Goal: Check status: Check status

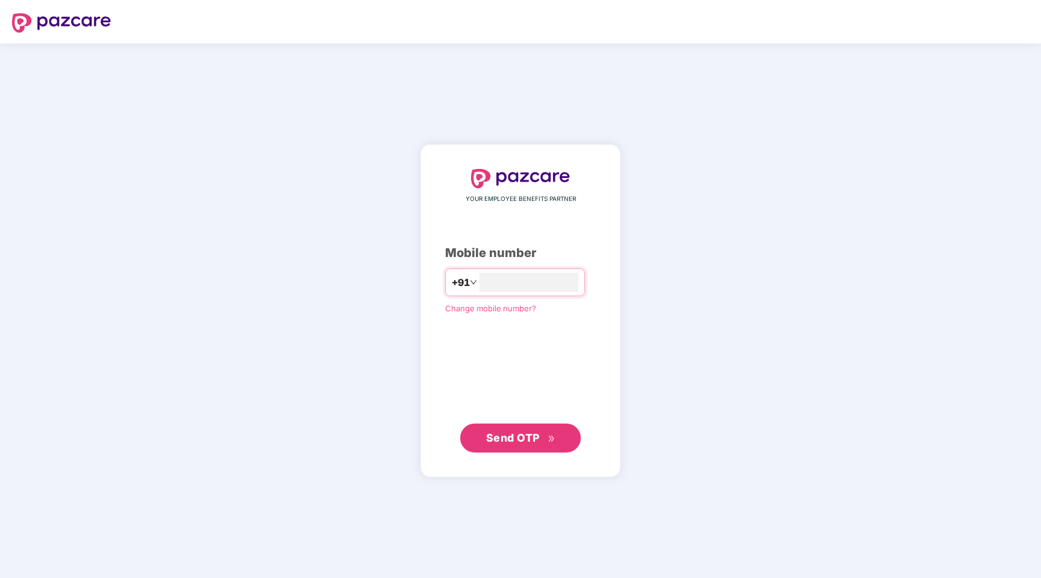
type input "**********"
click at [514, 439] on span "Send OTP" at bounding box center [513, 436] width 54 height 13
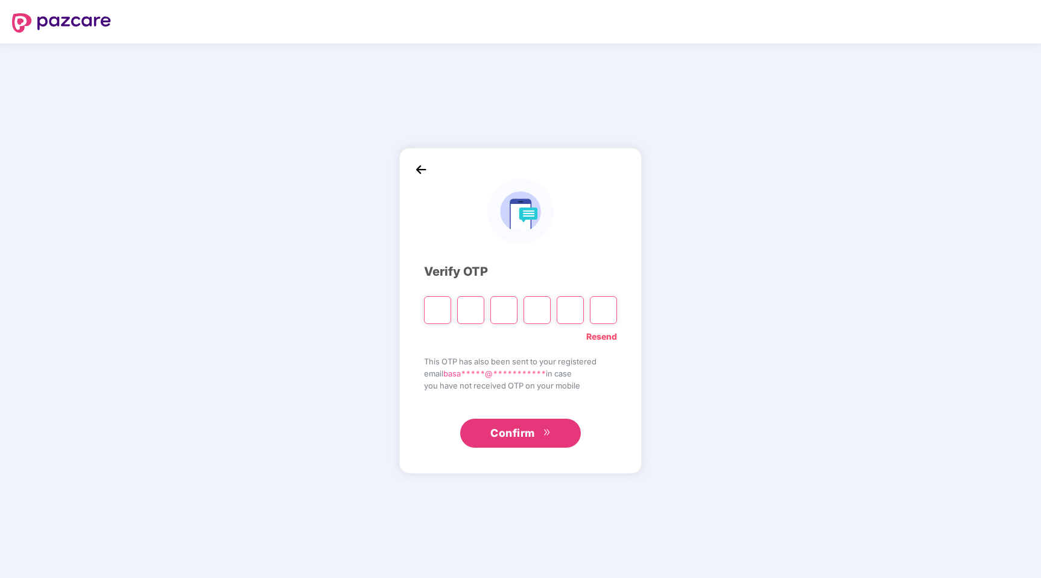
type input "*"
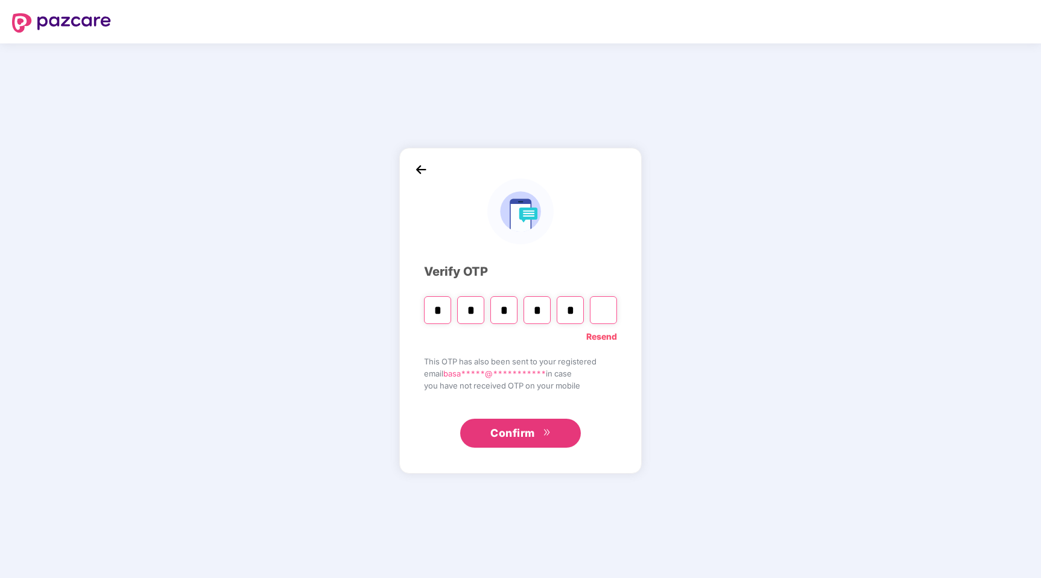
type input "*"
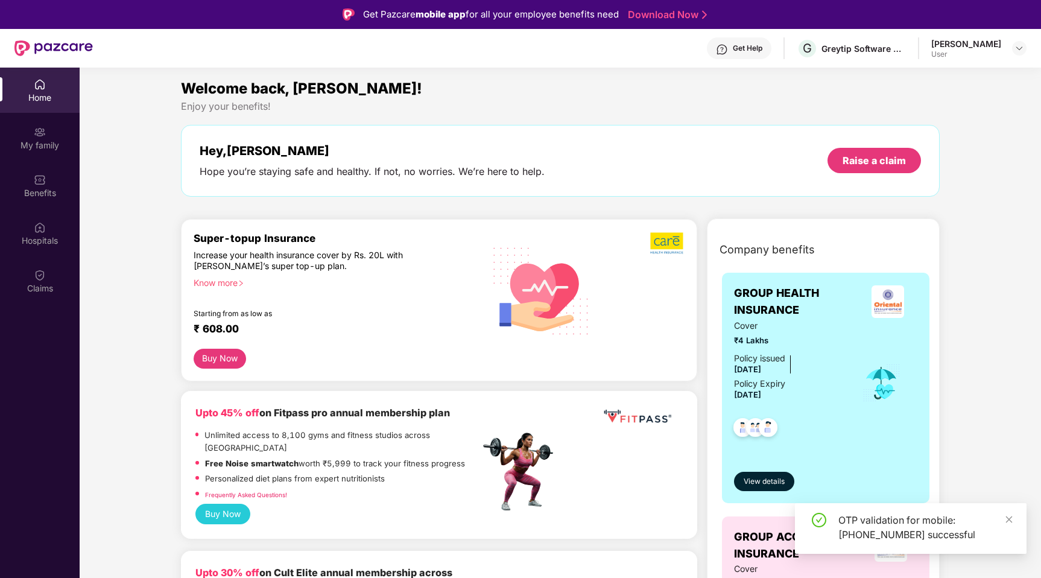
click at [762, 48] on div "Get Help" at bounding box center [748, 48] width 30 height 10
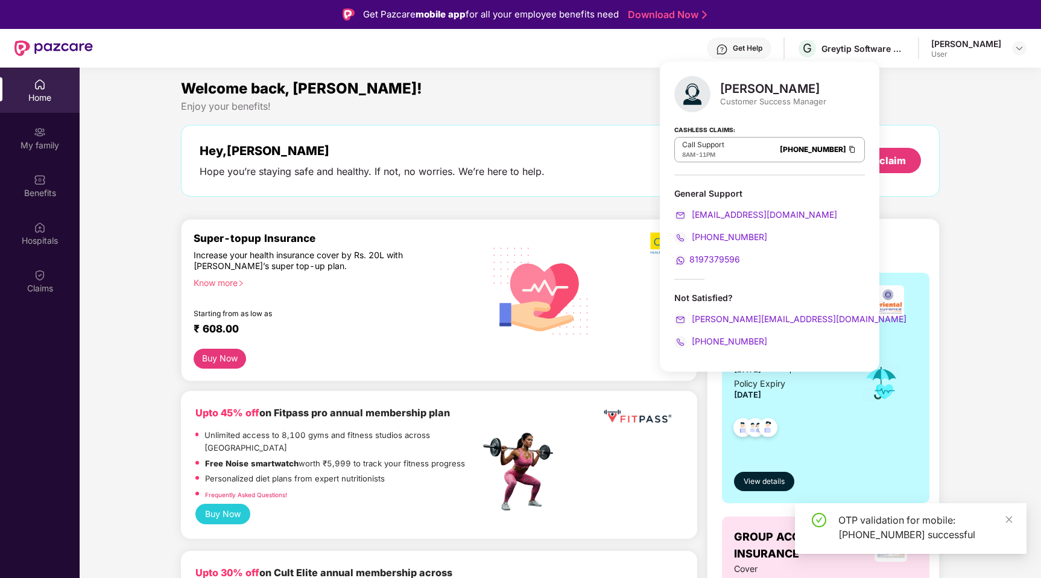
click at [980, 46] on div "[PERSON_NAME]" at bounding box center [966, 43] width 70 height 11
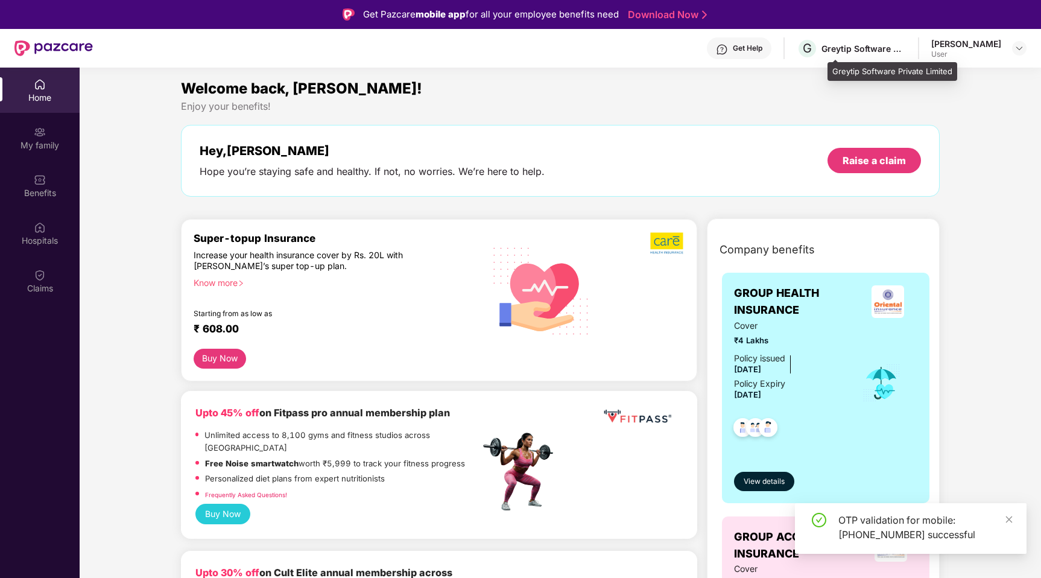
click at [884, 46] on div "Greytip Software Private Limited" at bounding box center [863, 48] width 84 height 11
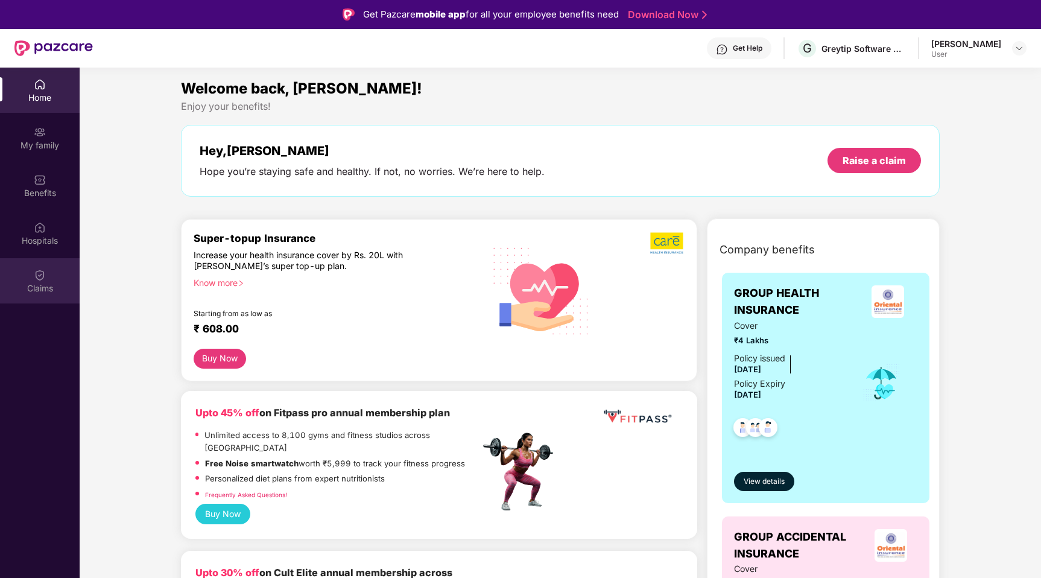
click at [56, 274] on div "Claims" at bounding box center [40, 280] width 80 height 45
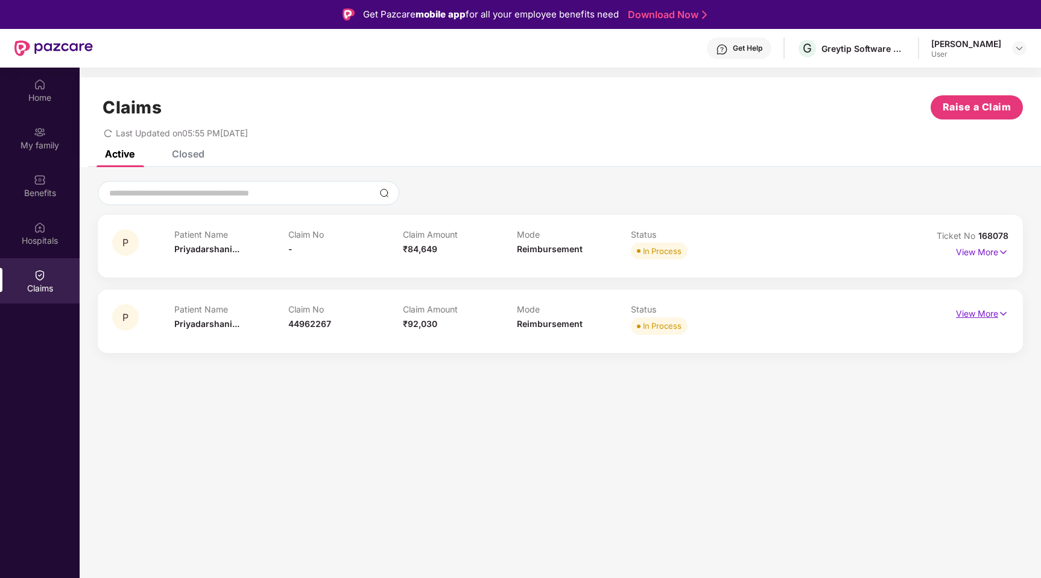
click at [1003, 315] on img at bounding box center [1003, 313] width 10 height 13
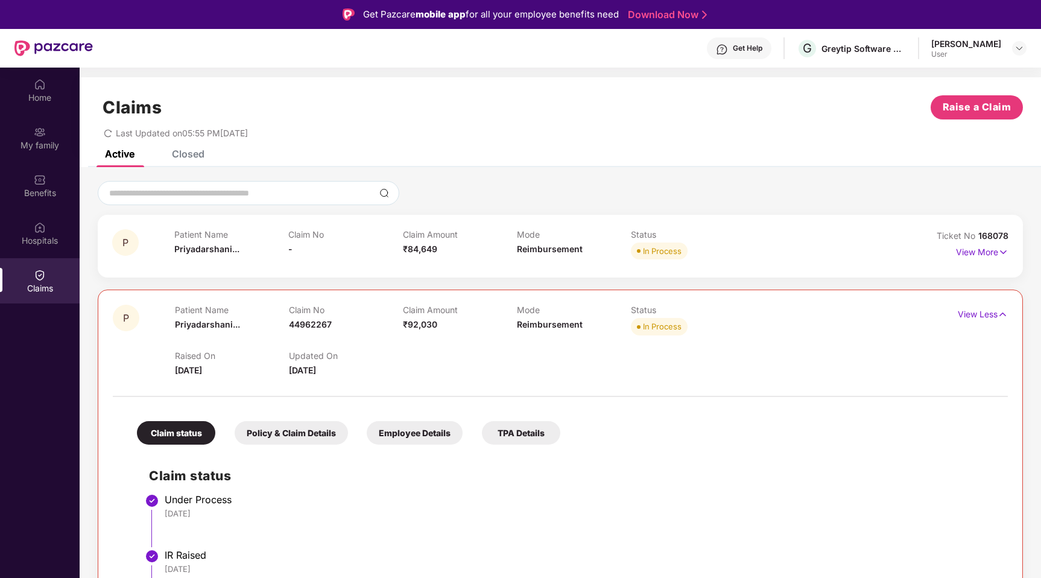
click at [853, 254] on div "Patient Name [PERSON_NAME]... Claim No - Claim Amount ₹84,649 Mode Reimbursemen…" at bounding box center [516, 245] width 684 height 33
click at [1003, 248] on img at bounding box center [1003, 251] width 10 height 13
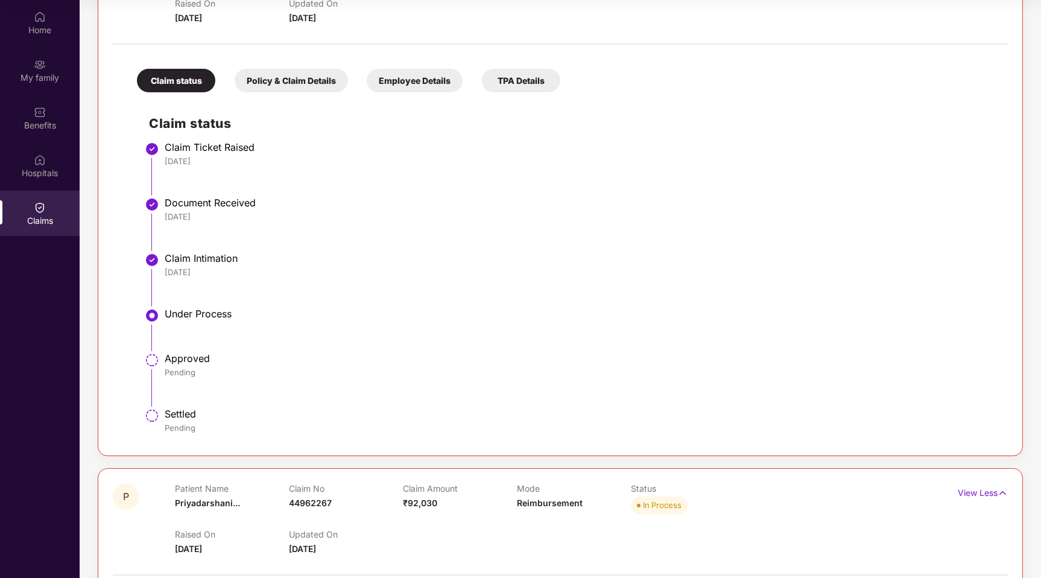
scroll to position [262, 0]
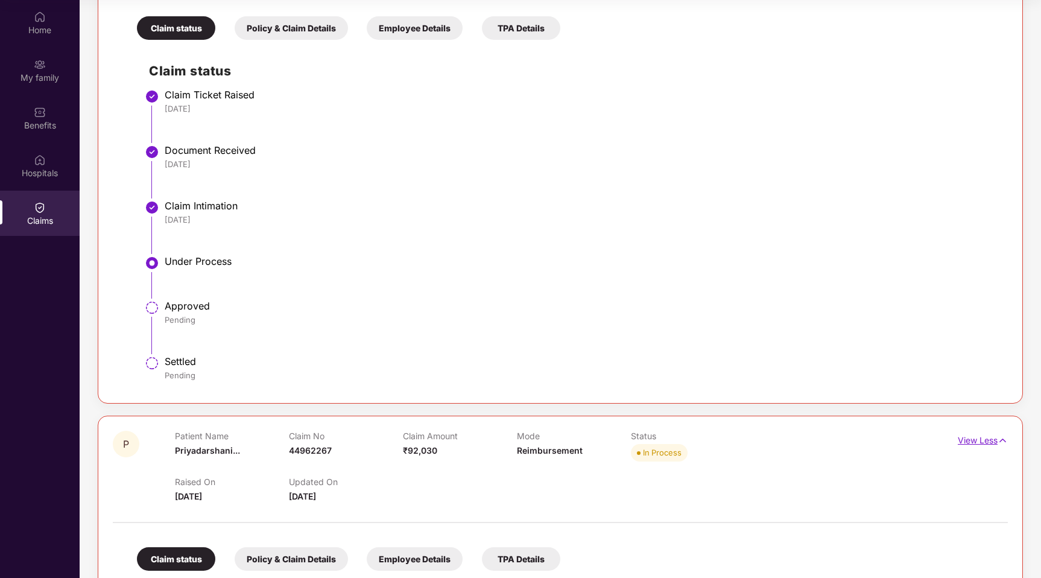
click at [1001, 441] on img at bounding box center [1002, 440] width 10 height 13
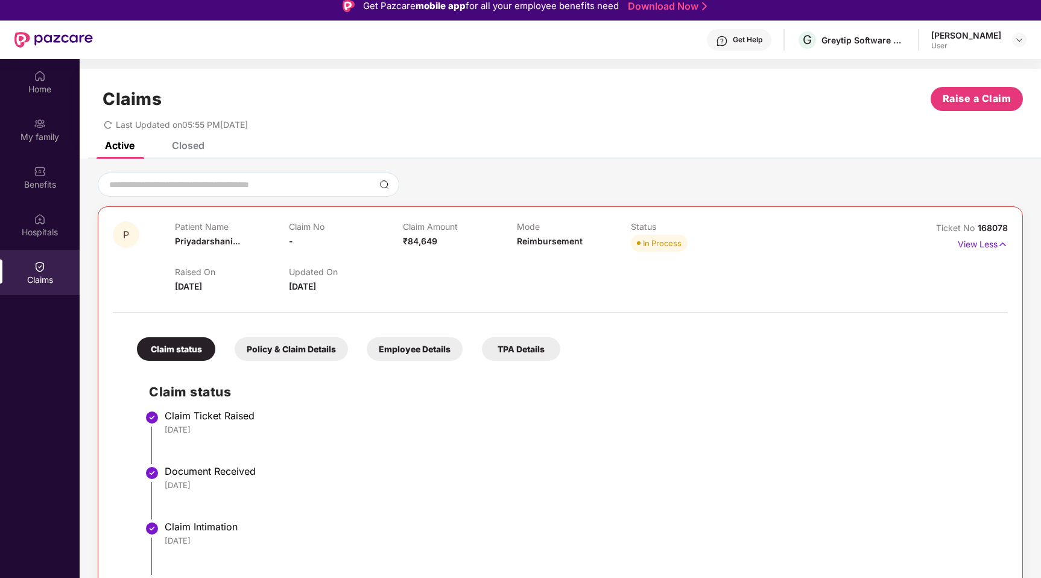
scroll to position [6, 0]
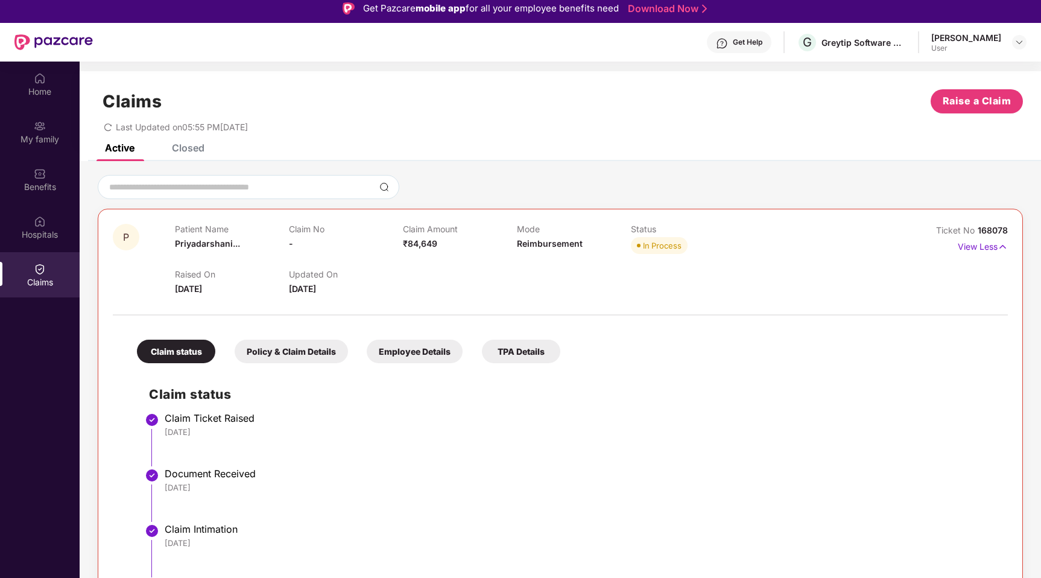
click at [185, 142] on div "Claims Raise a Claim Last Updated on 05:55 PM[DATE]" at bounding box center [560, 107] width 961 height 73
click at [187, 153] on div "Closed" at bounding box center [188, 148] width 33 height 12
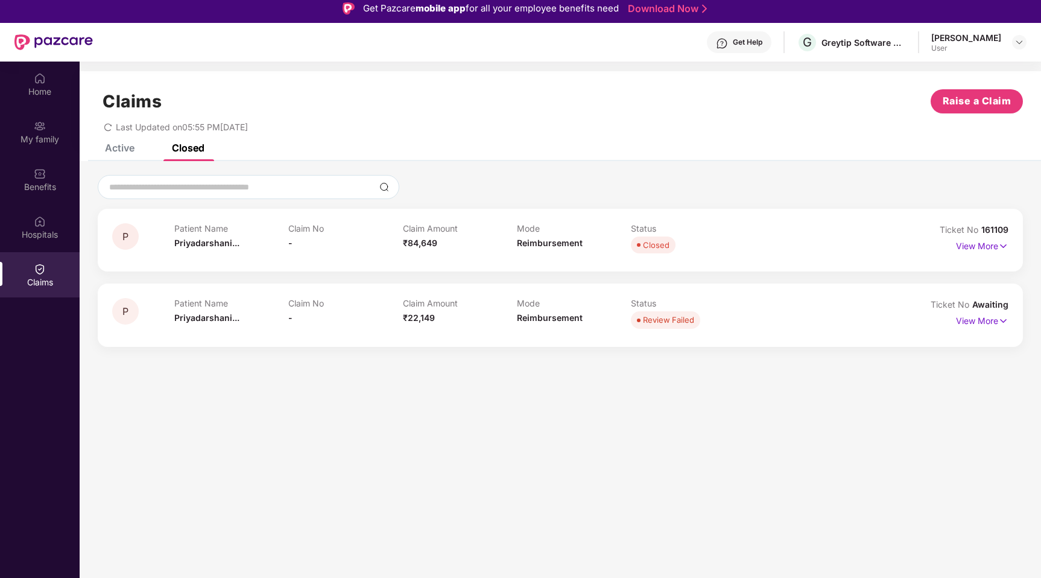
click at [116, 147] on div "Active" at bounding box center [120, 148] width 30 height 12
